Goal: Information Seeking & Learning: Learn about a topic

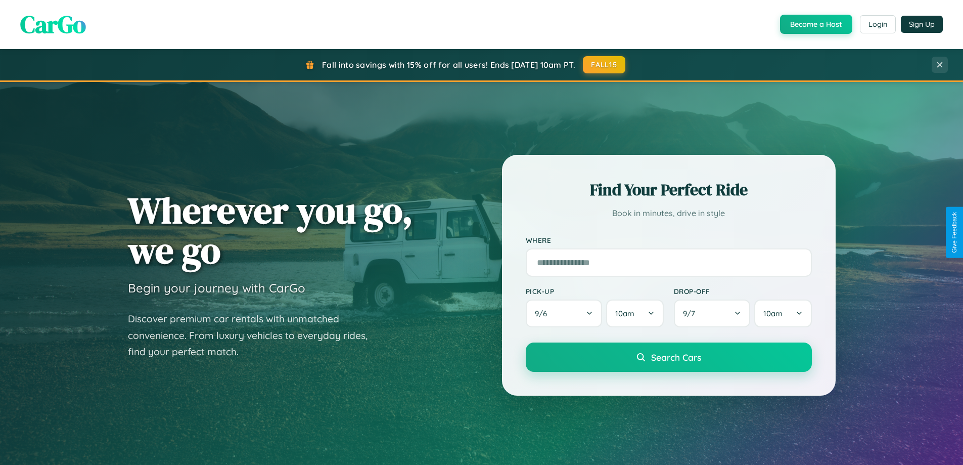
scroll to position [696, 0]
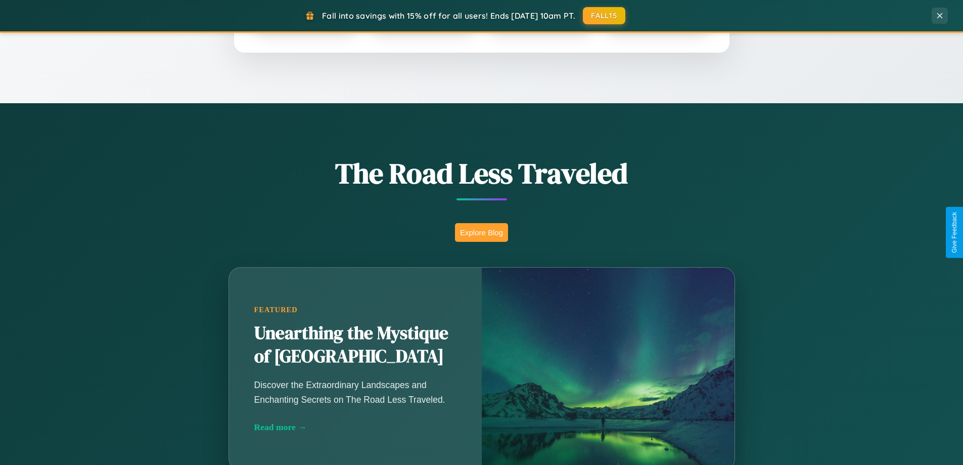
click at [481, 232] on button "Explore Blog" at bounding box center [481, 232] width 53 height 19
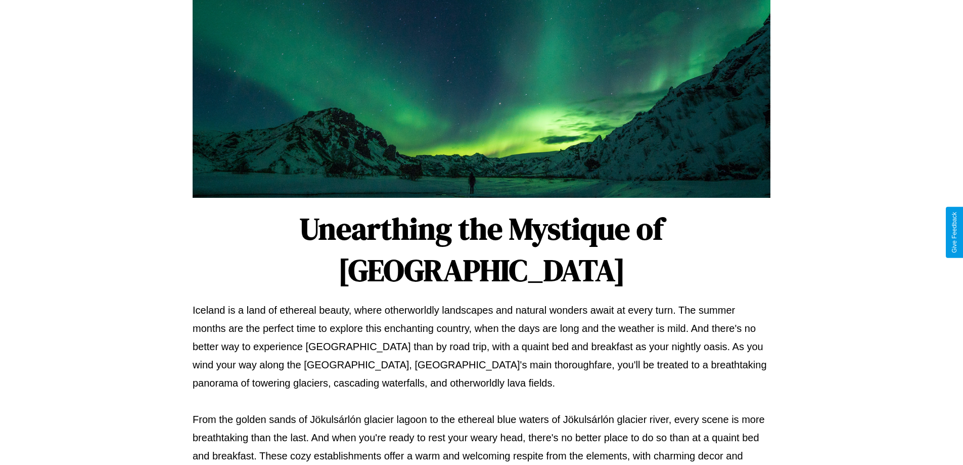
scroll to position [327, 0]
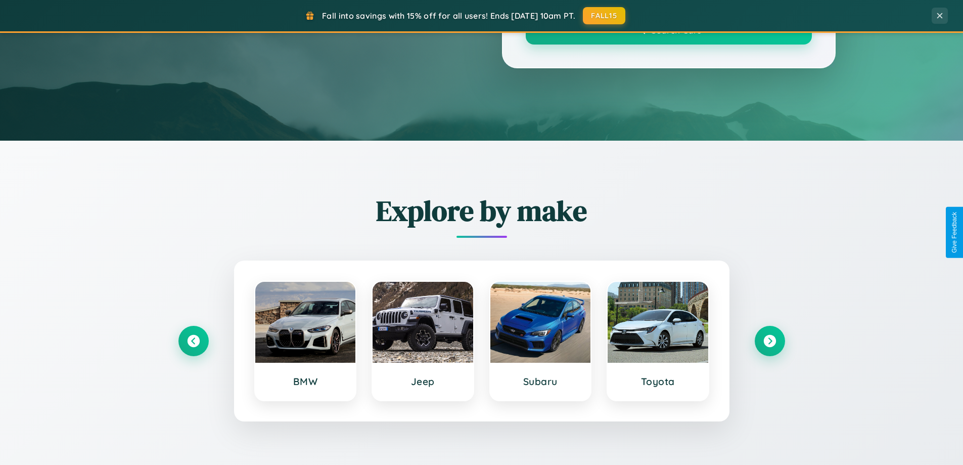
scroll to position [696, 0]
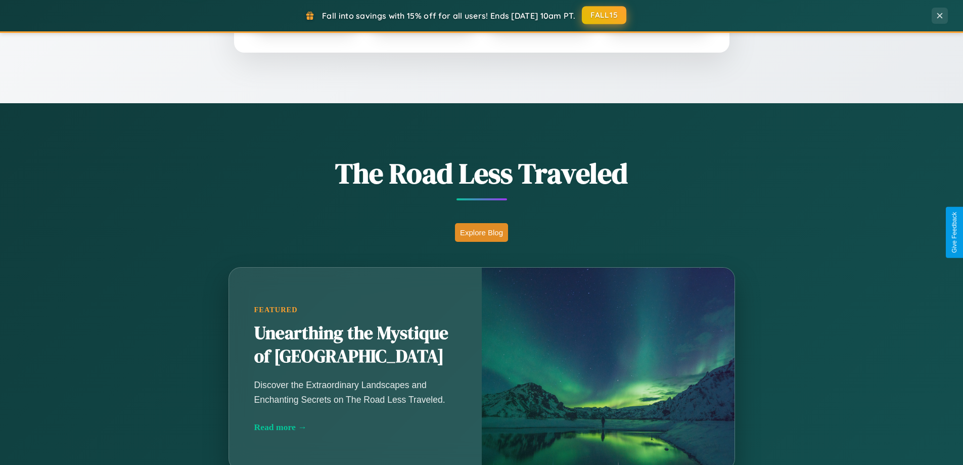
click at [605, 15] on button "FALL15" at bounding box center [604, 15] width 44 height 18
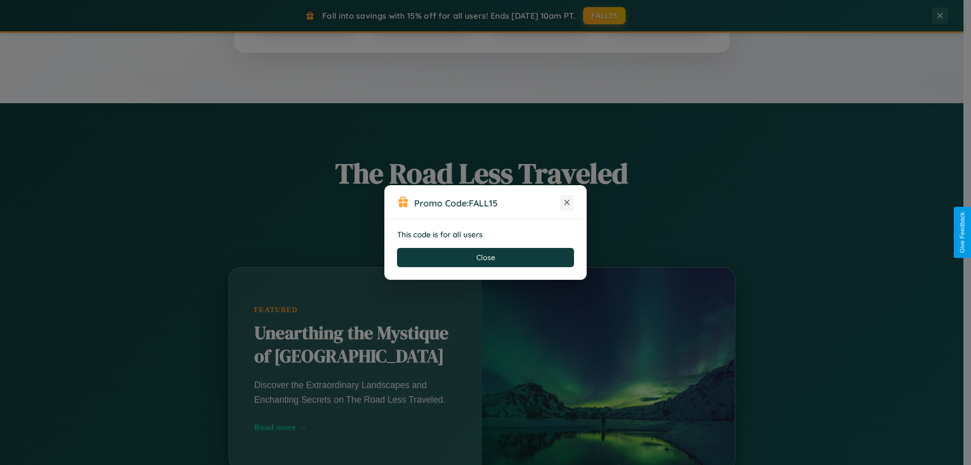
click at [567, 203] on icon at bounding box center [567, 202] width 10 height 10
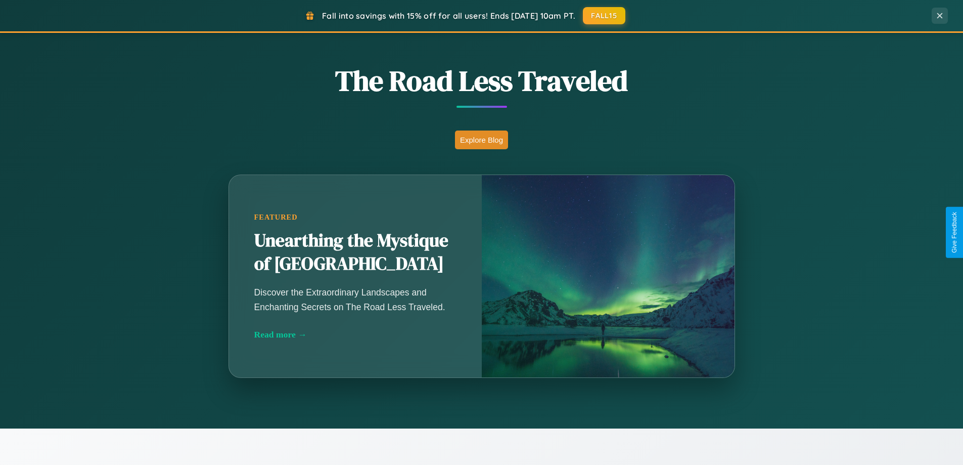
scroll to position [1945, 0]
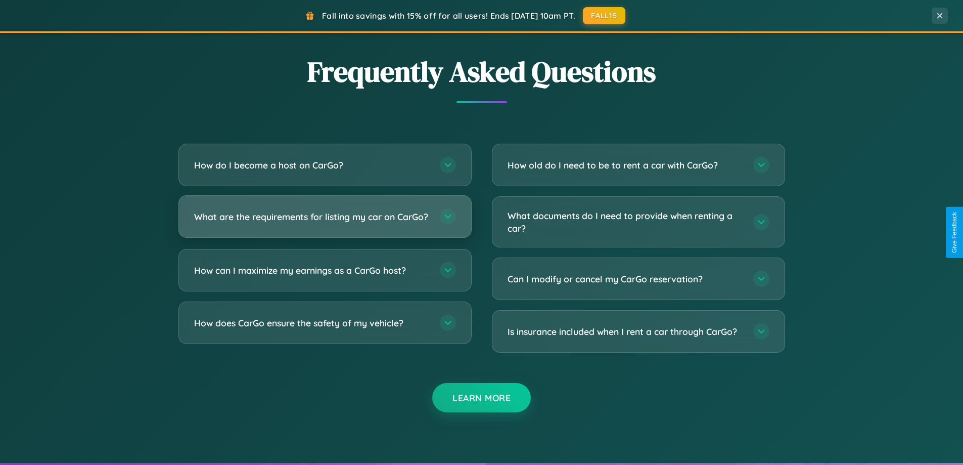
click at [325, 221] on h3 "What are the requirements for listing my car on CarGo?" at bounding box center [312, 216] width 236 height 13
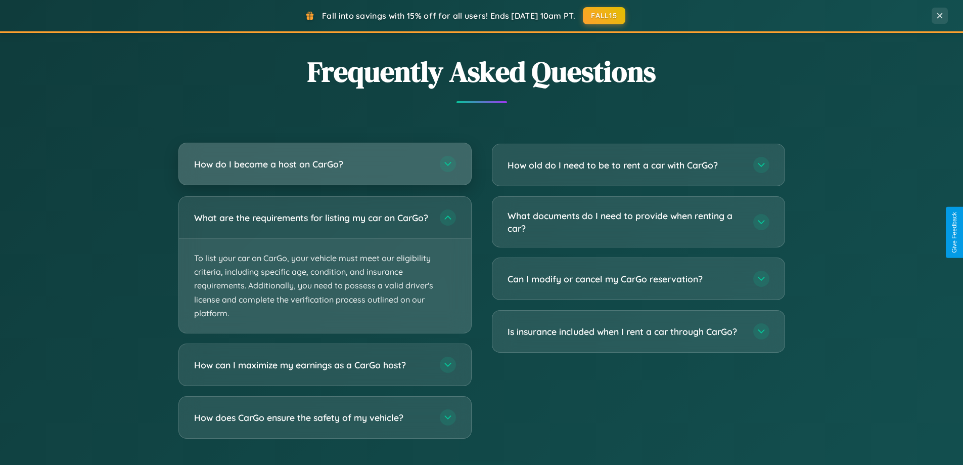
click at [325, 164] on h3 "How do I become a host on CarGo?" at bounding box center [312, 164] width 236 height 13
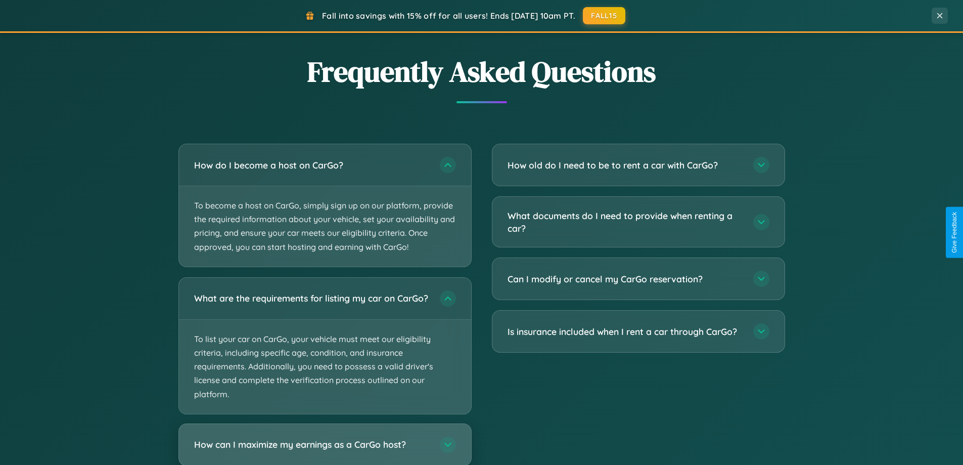
click at [325, 448] on h3 "How can I maximize my earnings as a CarGo host?" at bounding box center [312, 444] width 236 height 13
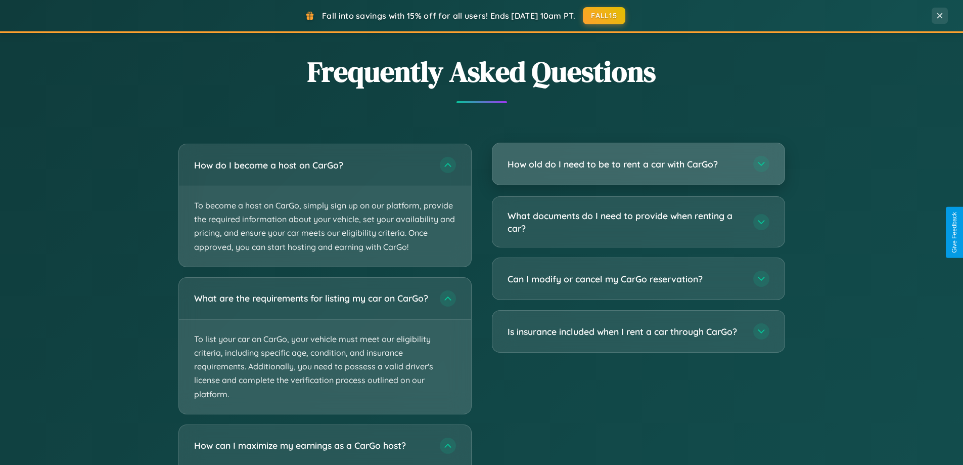
click at [638, 164] on h3 "How old do I need to be to rent a car with CarGo?" at bounding box center [626, 164] width 236 height 13
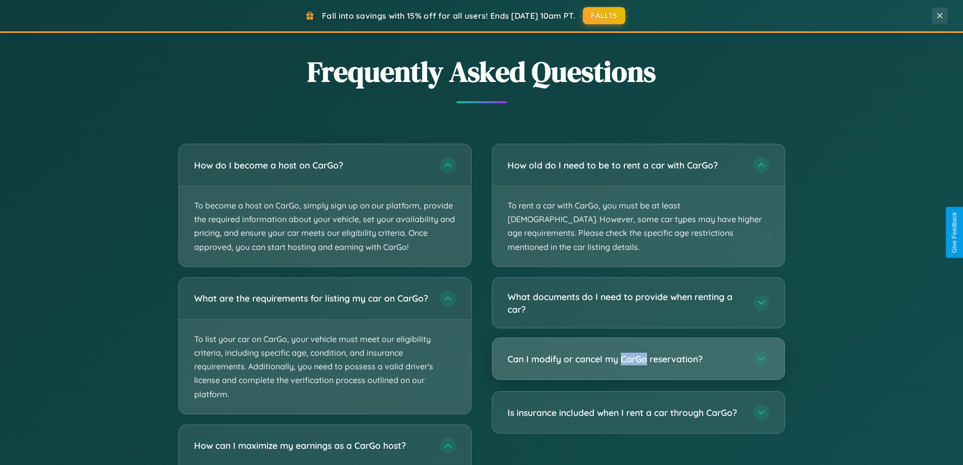
click at [638, 352] on h3 "Can I modify or cancel my CarGo reservation?" at bounding box center [626, 358] width 236 height 13
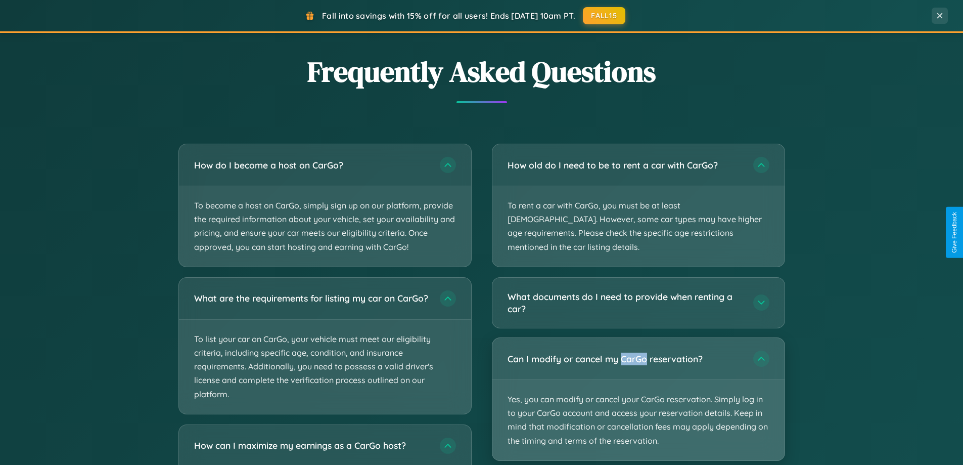
click at [638, 385] on p "Yes, you can modify or cancel your CarGo reservation. Simply log in to your Car…" at bounding box center [638, 420] width 292 height 80
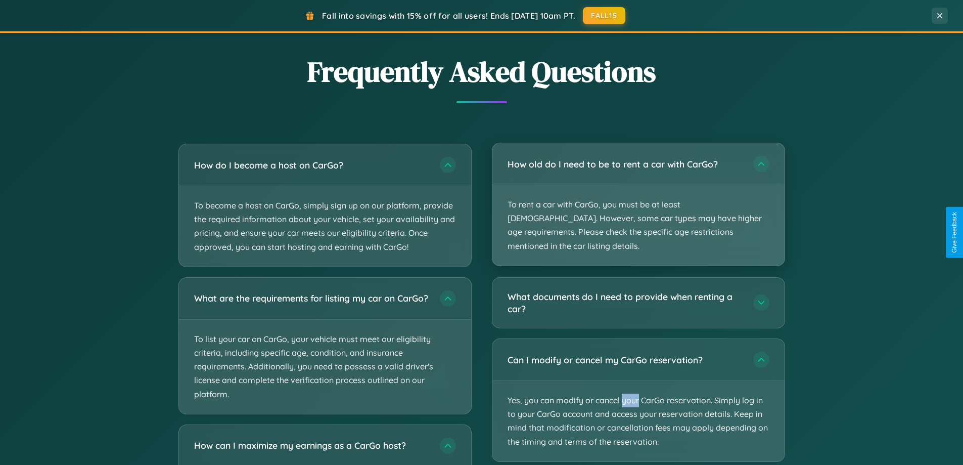
click at [638, 198] on p "To rent a car with CarGo, you must be at least [DEMOGRAPHIC_DATA]. However, som…" at bounding box center [638, 225] width 292 height 80
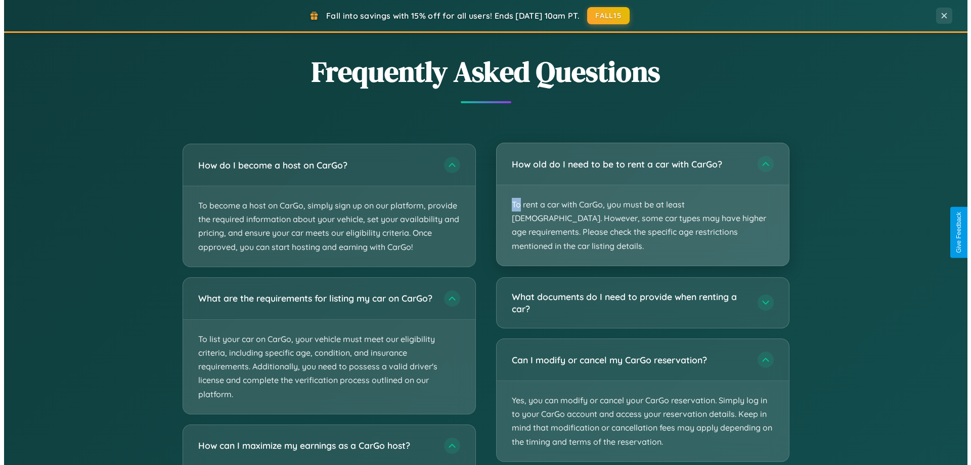
scroll to position [0, 0]
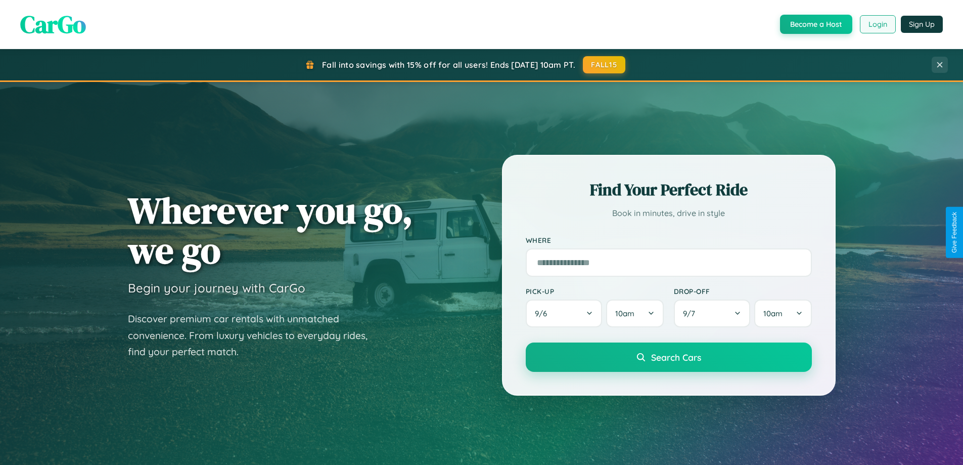
click at [877, 24] on button "Login" at bounding box center [878, 24] width 36 height 18
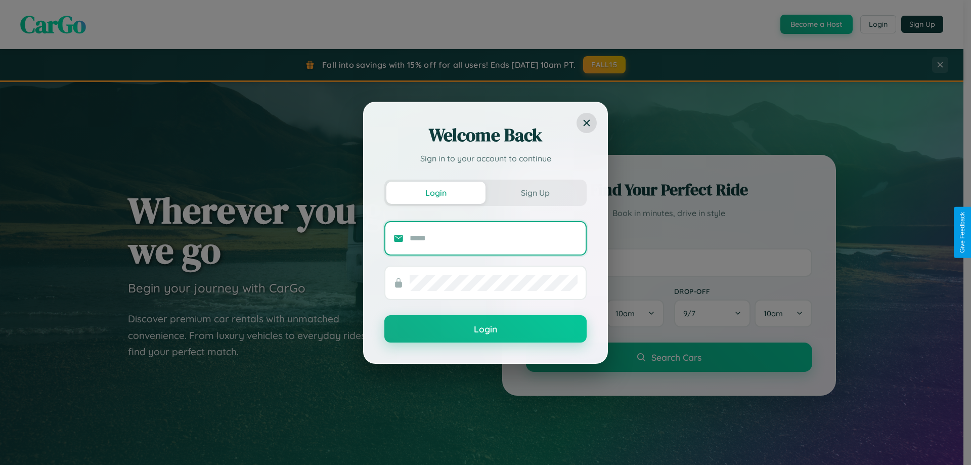
click at [493, 238] on input "text" at bounding box center [494, 238] width 168 height 16
type input "**********"
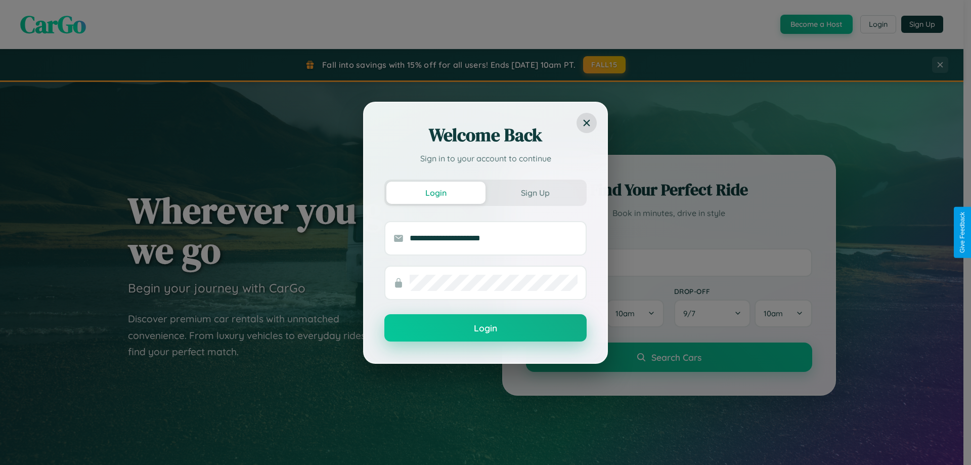
click at [485, 328] on button "Login" at bounding box center [485, 327] width 202 height 27
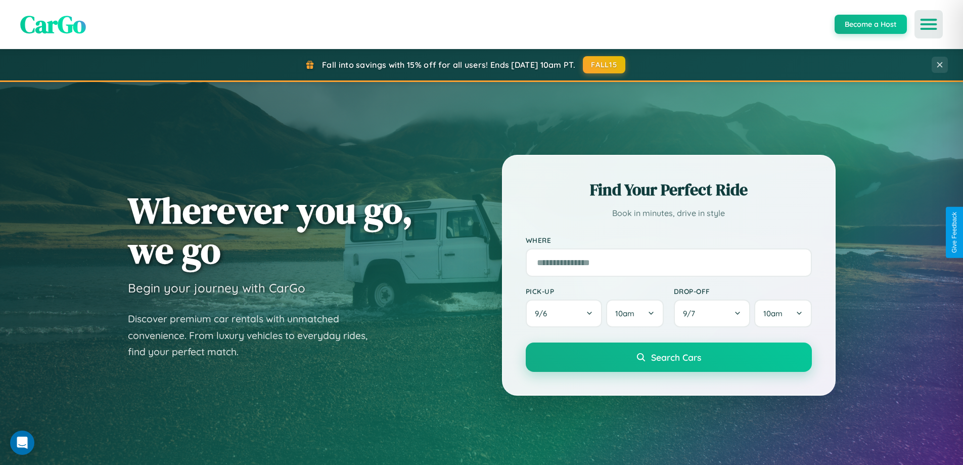
click at [929, 24] on icon "Open menu" at bounding box center [929, 24] width 15 height 9
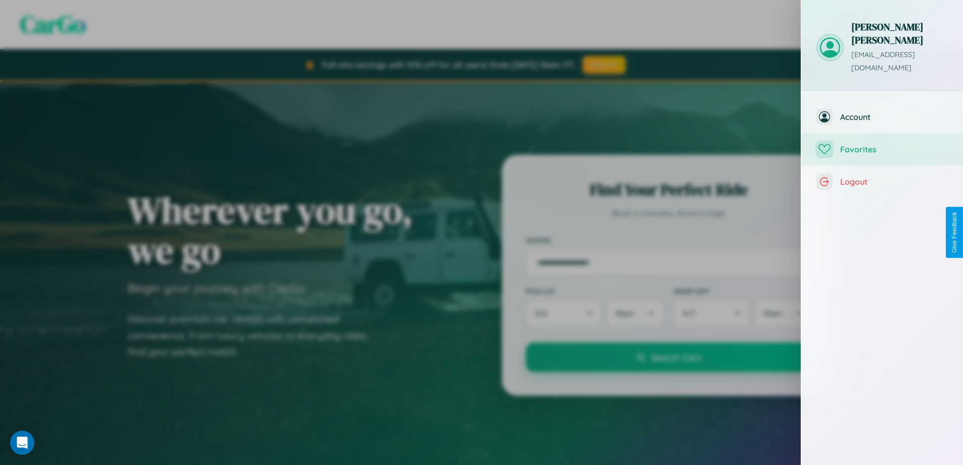
click at [882, 144] on span "Favorites" at bounding box center [894, 149] width 108 height 10
